Goal: Check status: Check status

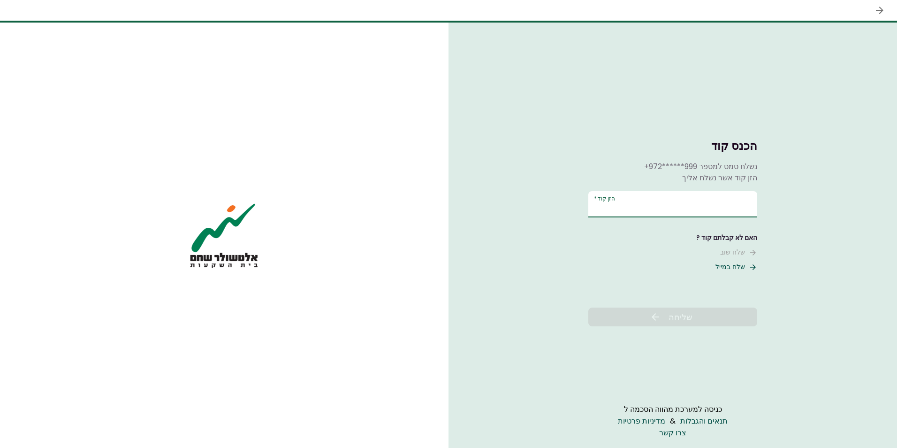
click at [624, 205] on input "הזן קוד   *" at bounding box center [672, 204] width 169 height 26
type input "******"
click at [675, 319] on span "שליחה" at bounding box center [680, 317] width 24 height 13
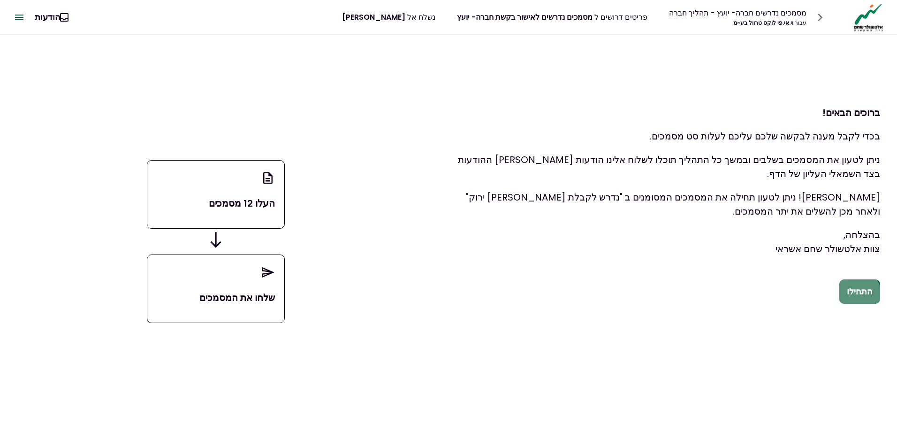
click at [852, 297] on button "התחילו" at bounding box center [859, 291] width 41 height 24
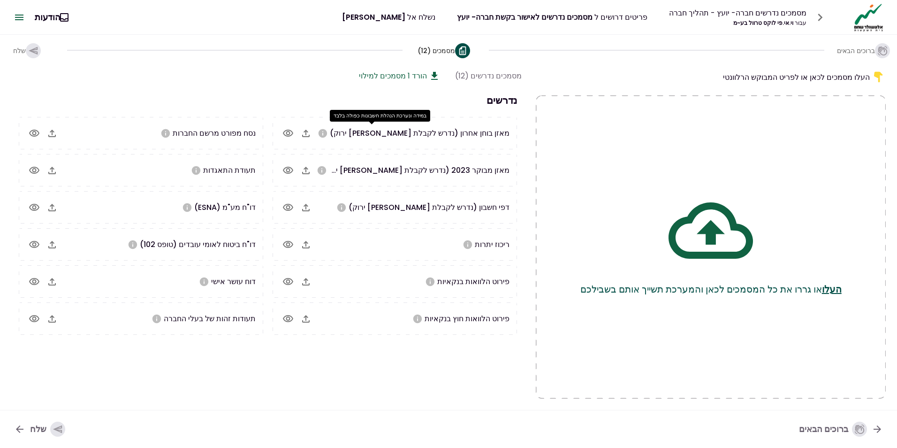
click at [327, 135] on icon "במידה ונערכת הנהלת חשבונות כפולה בלבד" at bounding box center [323, 133] width 8 height 8
click at [327, 133] on icon "במידה ונערכת הנהלת חשבונות כפולה בלבד" at bounding box center [323, 133] width 8 height 8
click at [303, 134] on icon "button" at bounding box center [305, 133] width 11 height 11
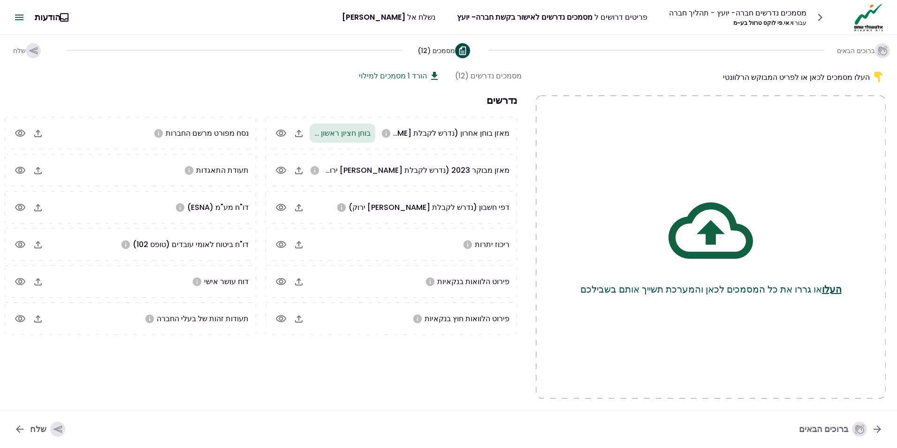
click at [303, 169] on icon "button" at bounding box center [299, 171] width 8 height 8
click at [303, 206] on icon "button" at bounding box center [299, 208] width 8 height 8
click at [44, 133] on icon "button" at bounding box center [37, 133] width 11 height 11
click at [298, 132] on icon "button" at bounding box center [298, 133] width 11 height 11
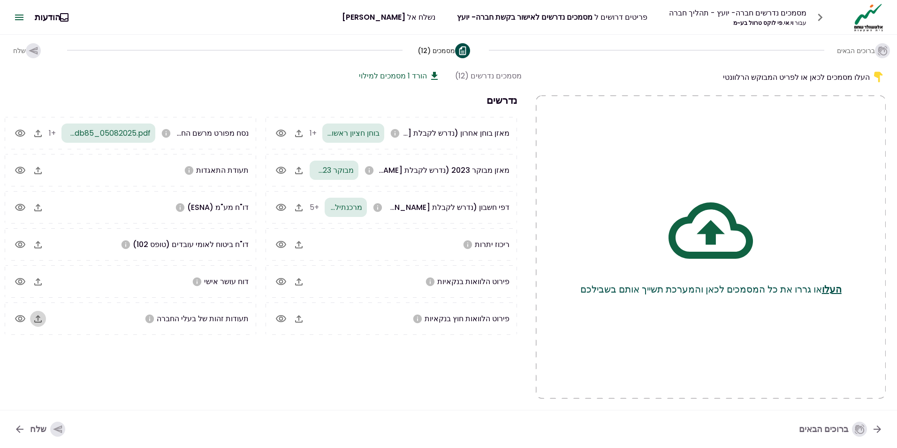
click at [36, 320] on icon "button" at bounding box center [37, 318] width 11 height 11
